Goal: Obtain resource: Download file/media

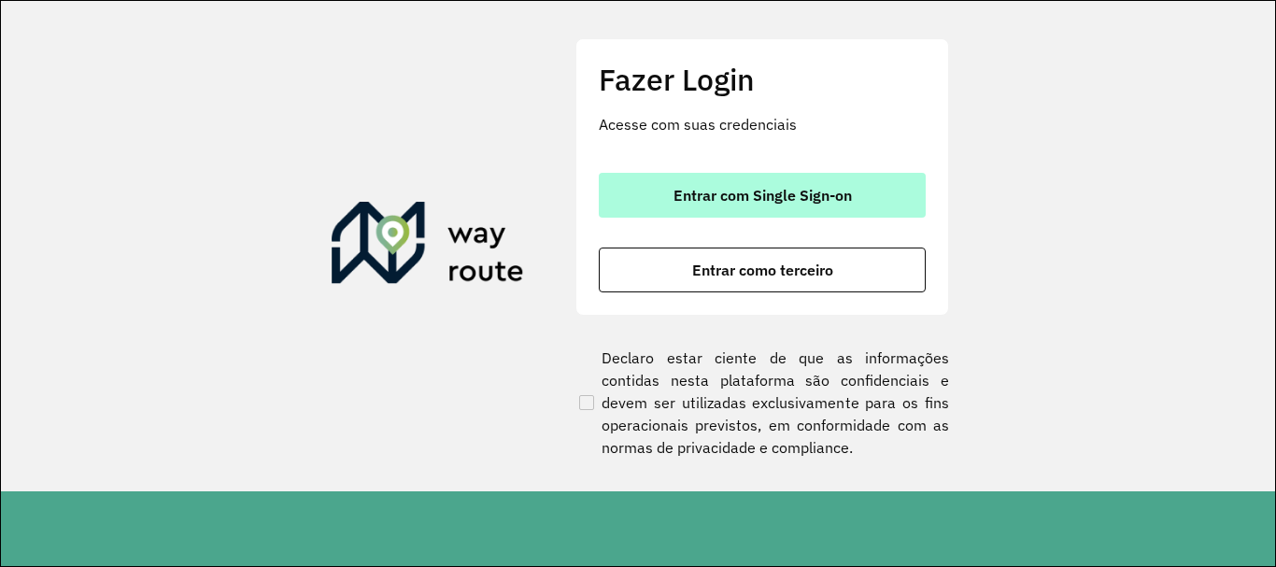
click at [666, 192] on button "Entrar com Single Sign-on" at bounding box center [762, 195] width 327 height 45
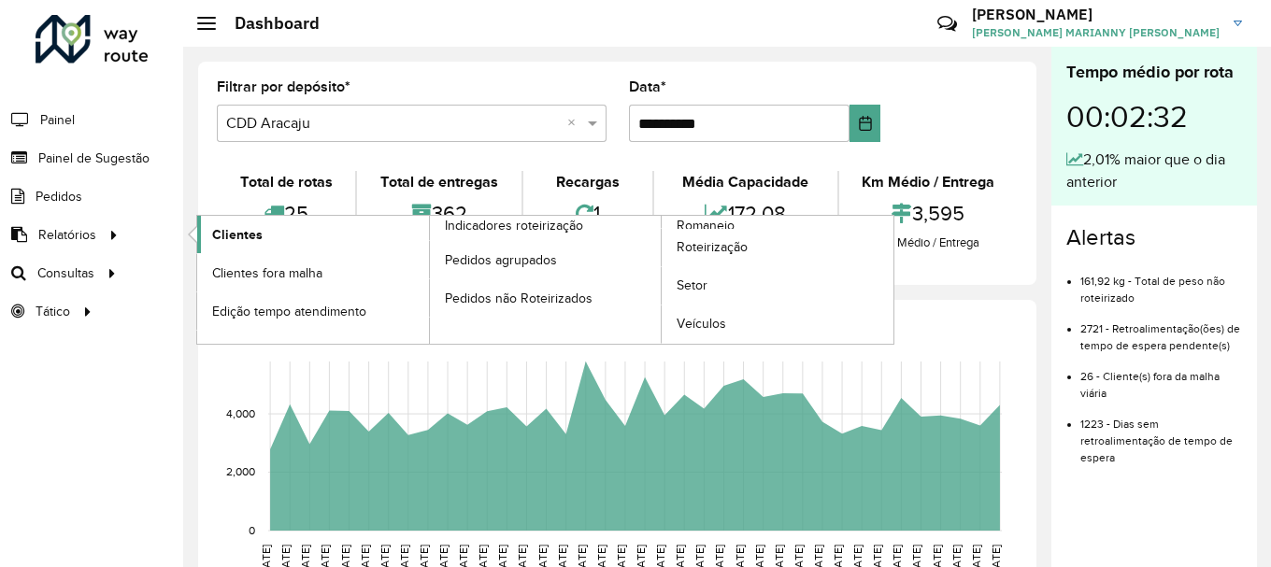
click at [211, 235] on link "Clientes" at bounding box center [313, 234] width 232 height 37
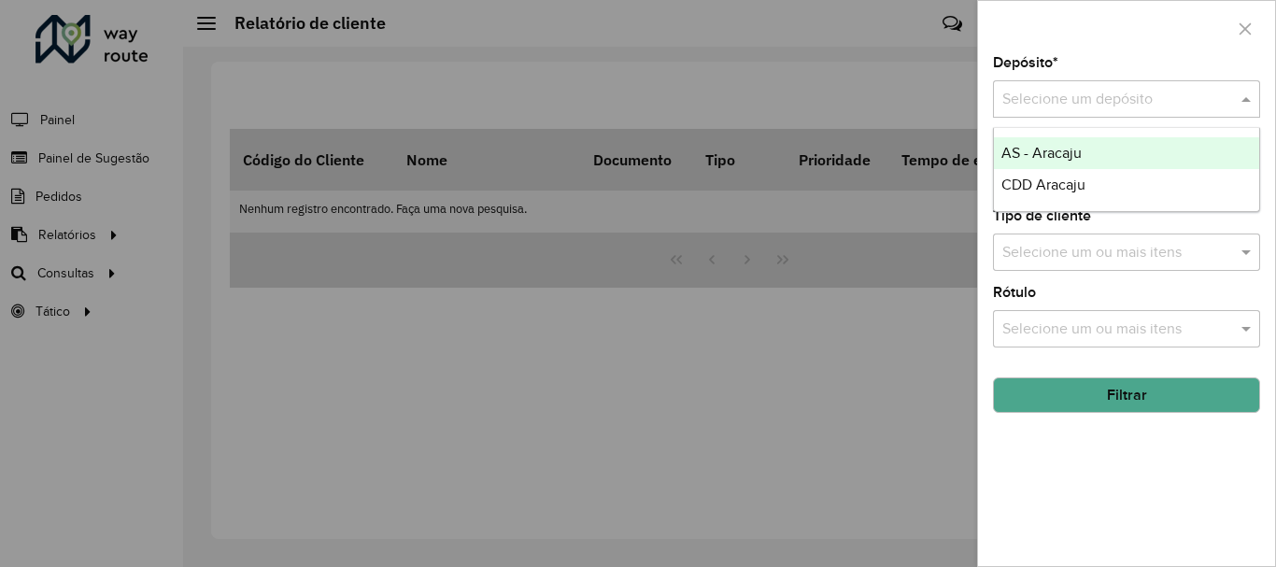
click at [1078, 89] on input "text" at bounding box center [1107, 100] width 211 height 22
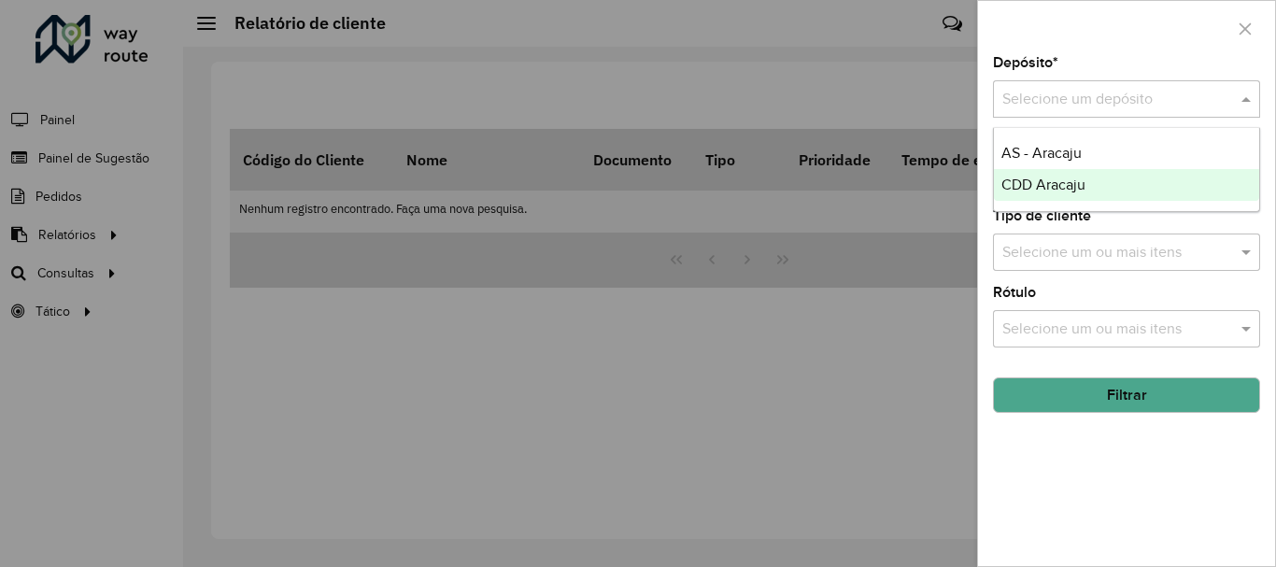
click at [1072, 182] on span "CDD Aracaju" at bounding box center [1044, 185] width 84 height 16
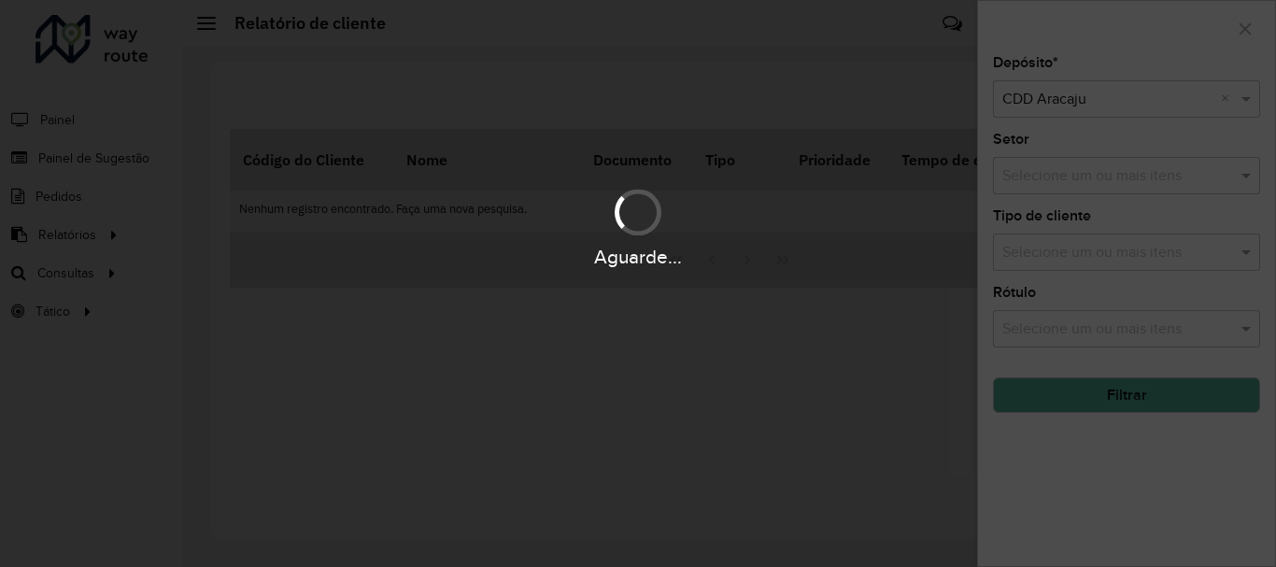
click at [1123, 397] on div "Aguarde..." at bounding box center [638, 283] width 1276 height 567
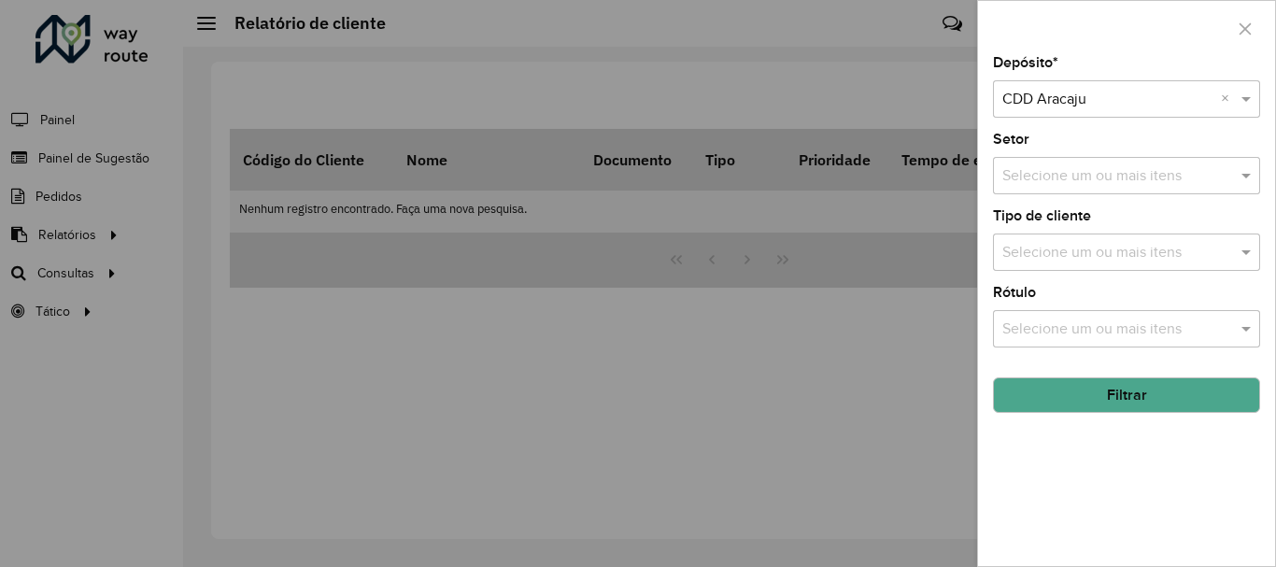
click at [1117, 396] on button "Filtrar" at bounding box center [1126, 395] width 267 height 36
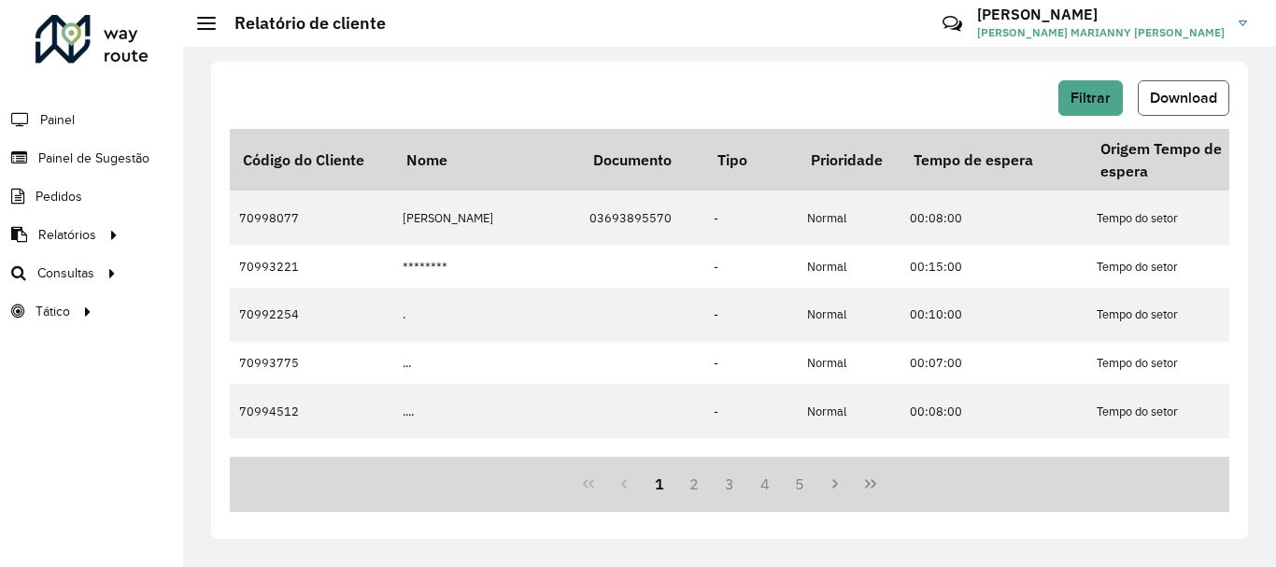
click at [1194, 93] on span "Download" at bounding box center [1183, 98] width 67 height 16
